Goal: Task Accomplishment & Management: Manage account settings

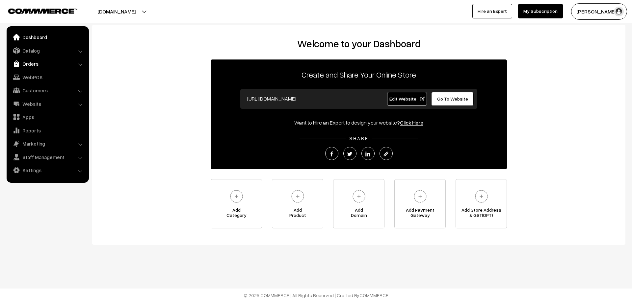
click at [27, 62] on link "Orders" at bounding box center [47, 64] width 78 height 12
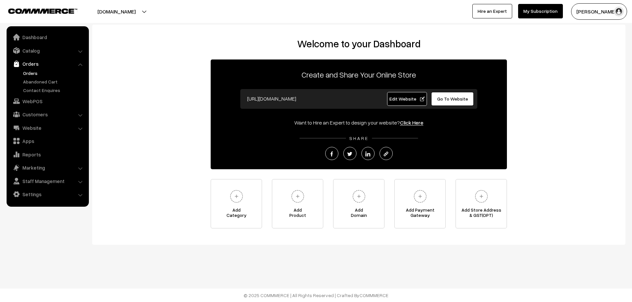
click at [30, 70] on link "Orders" at bounding box center [53, 73] width 65 height 7
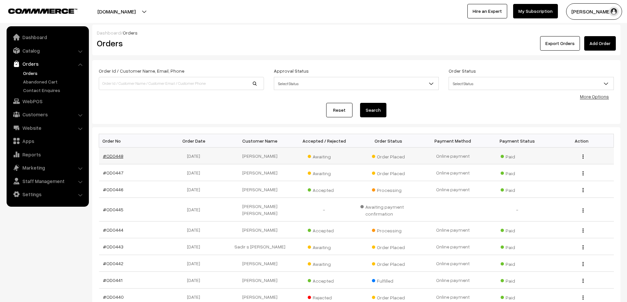
click at [111, 154] on link "#OD0448" at bounding box center [113, 156] width 20 height 6
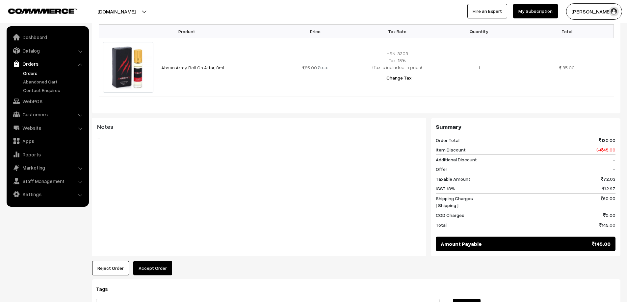
scroll to position [197, 0]
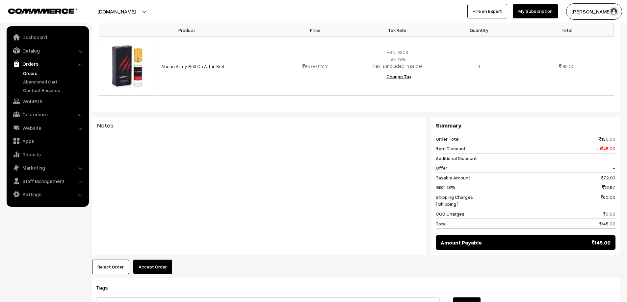
click at [32, 73] on link "Orders" at bounding box center [53, 73] width 65 height 7
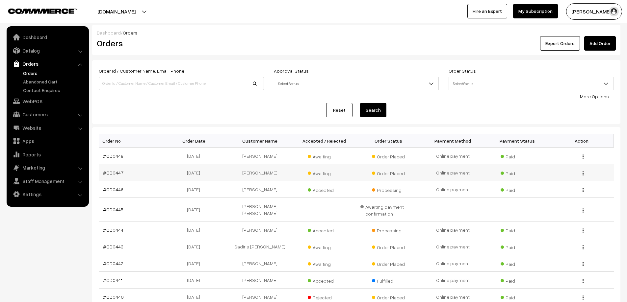
click at [106, 173] on link "#OD0447" at bounding box center [113, 173] width 20 height 6
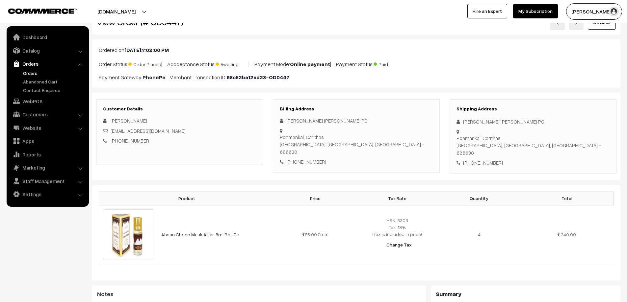
scroll to position [33, 0]
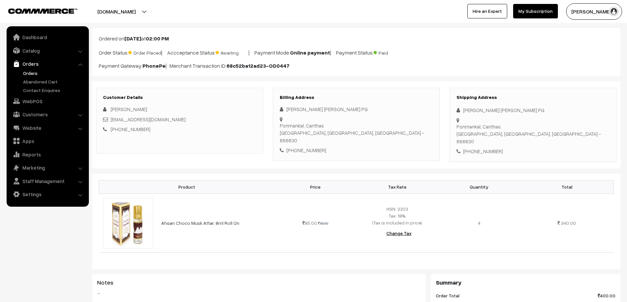
click at [33, 70] on link "Orders" at bounding box center [53, 73] width 65 height 7
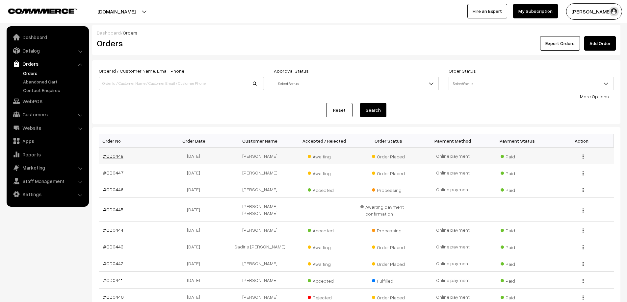
click at [114, 154] on link "#OD0448" at bounding box center [113, 156] width 20 height 6
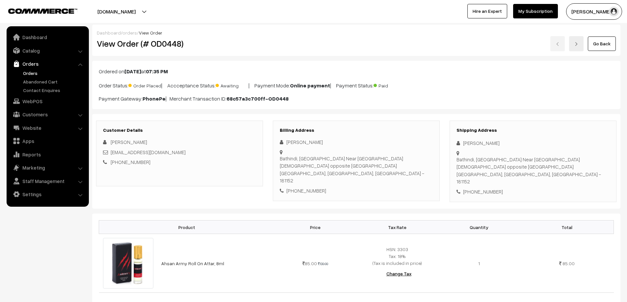
click at [30, 70] on link "Orders" at bounding box center [53, 73] width 65 height 7
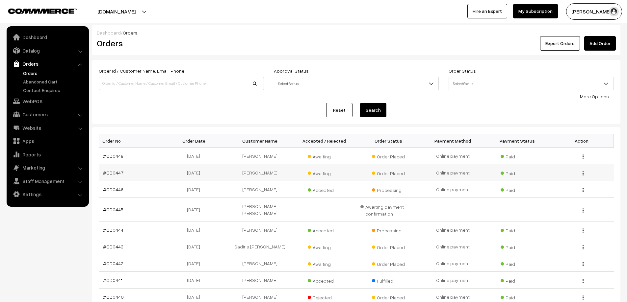
click at [115, 170] on link "#OD0447" at bounding box center [113, 173] width 20 height 6
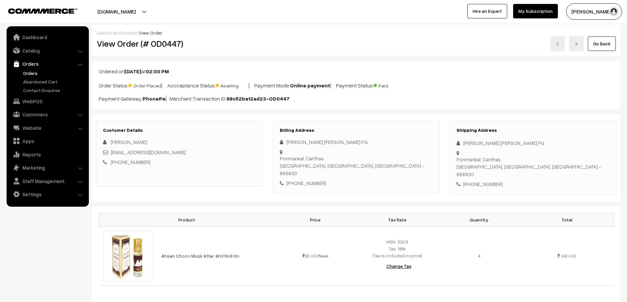
click at [28, 74] on link "Orders" at bounding box center [53, 73] width 65 height 7
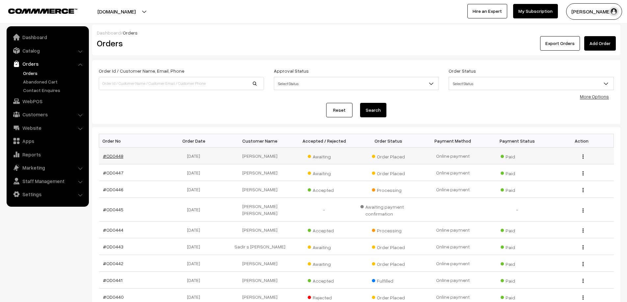
click at [109, 157] on link "#OD0448" at bounding box center [113, 156] width 20 height 6
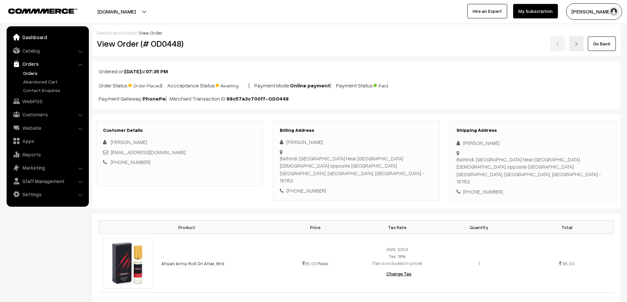
click at [39, 35] on link "Dashboard" at bounding box center [47, 37] width 78 height 12
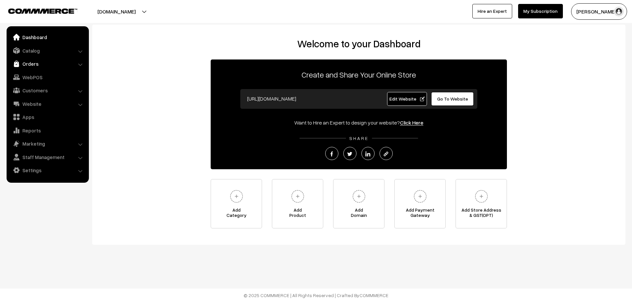
click at [26, 67] on link "Orders" at bounding box center [47, 64] width 78 height 12
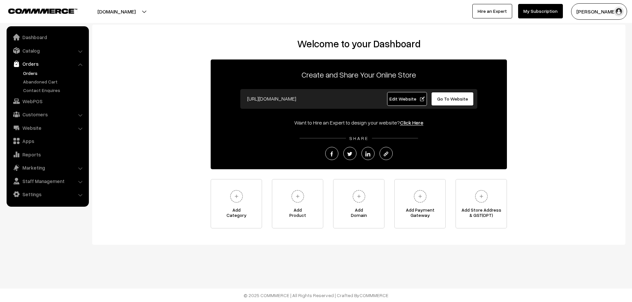
click at [32, 74] on link "Orders" at bounding box center [53, 73] width 65 height 7
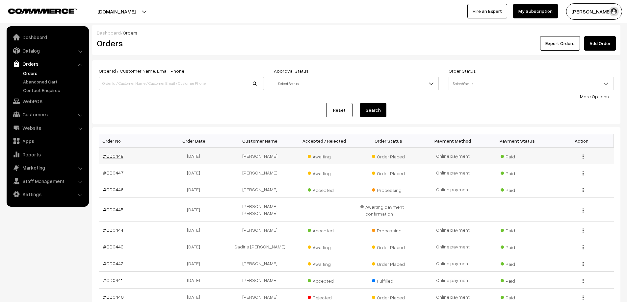
click at [117, 153] on link "#OD0448" at bounding box center [113, 156] width 20 height 6
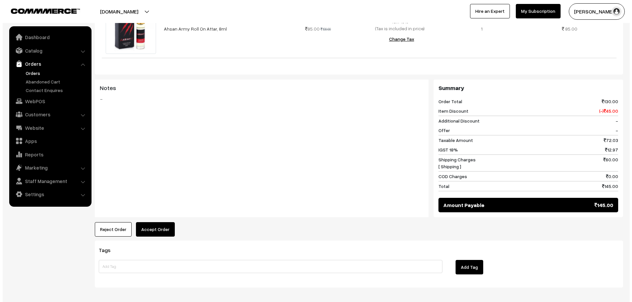
scroll to position [247, 0]
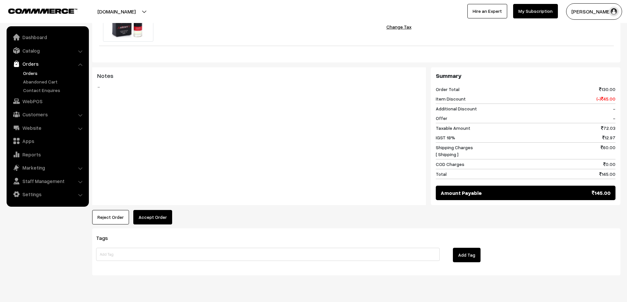
click at [145, 210] on button "Accept Order" at bounding box center [152, 217] width 39 height 14
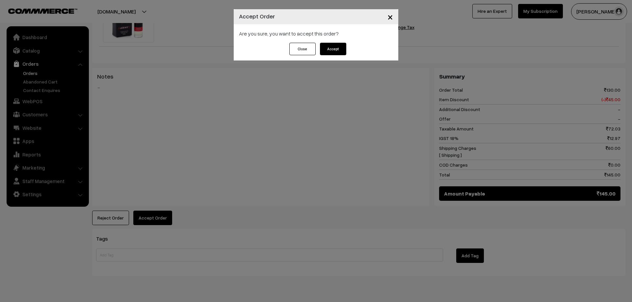
click at [333, 52] on button "Accept" at bounding box center [333, 49] width 26 height 13
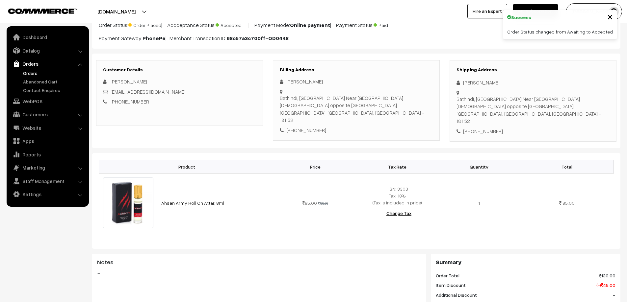
scroll to position [197, 0]
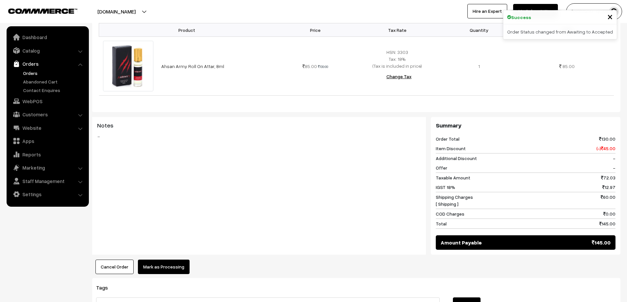
click at [31, 73] on link "Orders" at bounding box center [53, 73] width 65 height 7
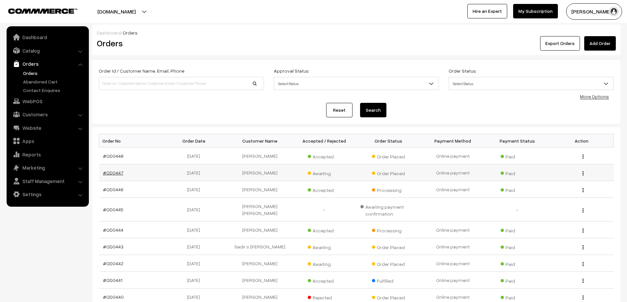
click at [118, 173] on link "#OD0447" at bounding box center [113, 173] width 20 height 6
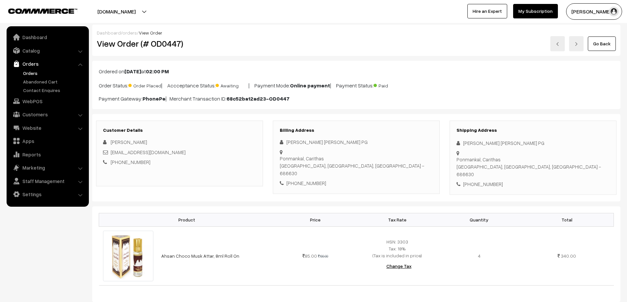
click at [35, 73] on link "Orders" at bounding box center [53, 73] width 65 height 7
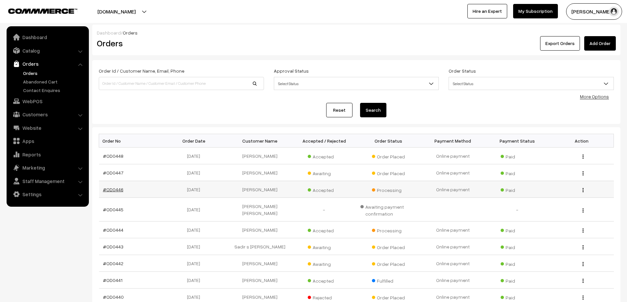
click at [118, 191] on link "#OD0446" at bounding box center [113, 190] width 20 height 6
